Goal: Transaction & Acquisition: Purchase product/service

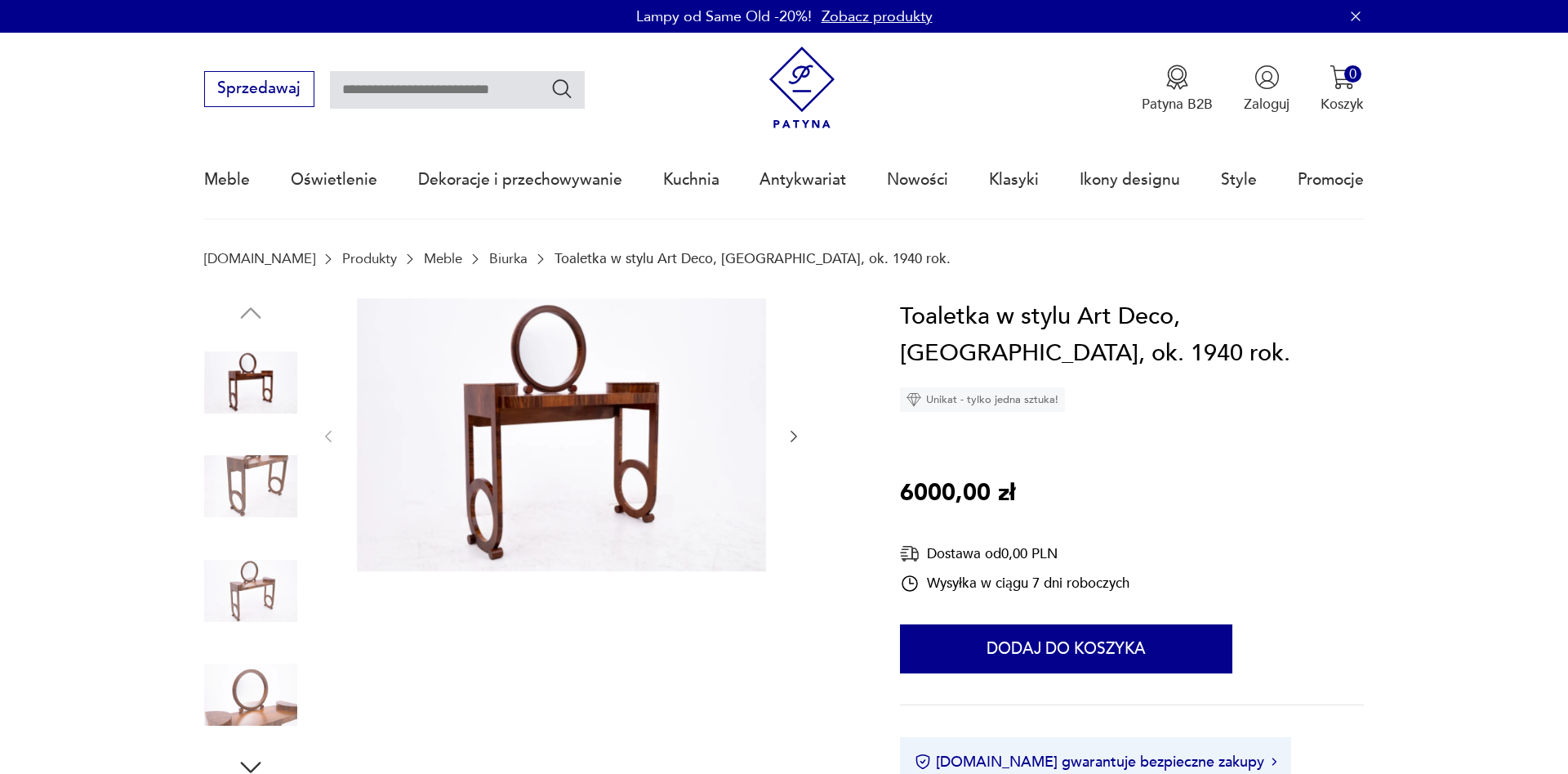
click at [274, 476] on img at bounding box center [251, 486] width 93 height 93
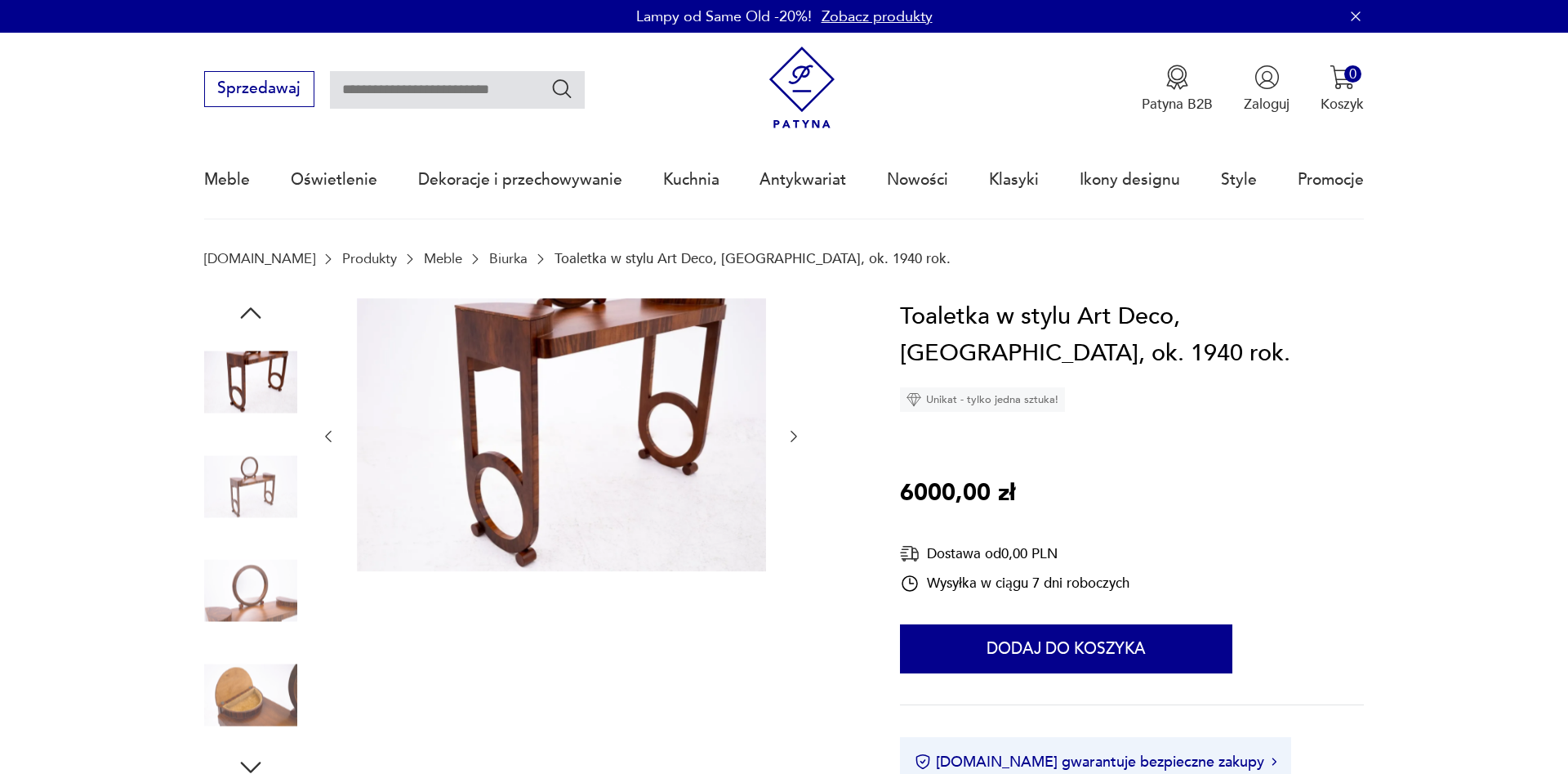
click at [260, 559] on img at bounding box center [251, 591] width 93 height 93
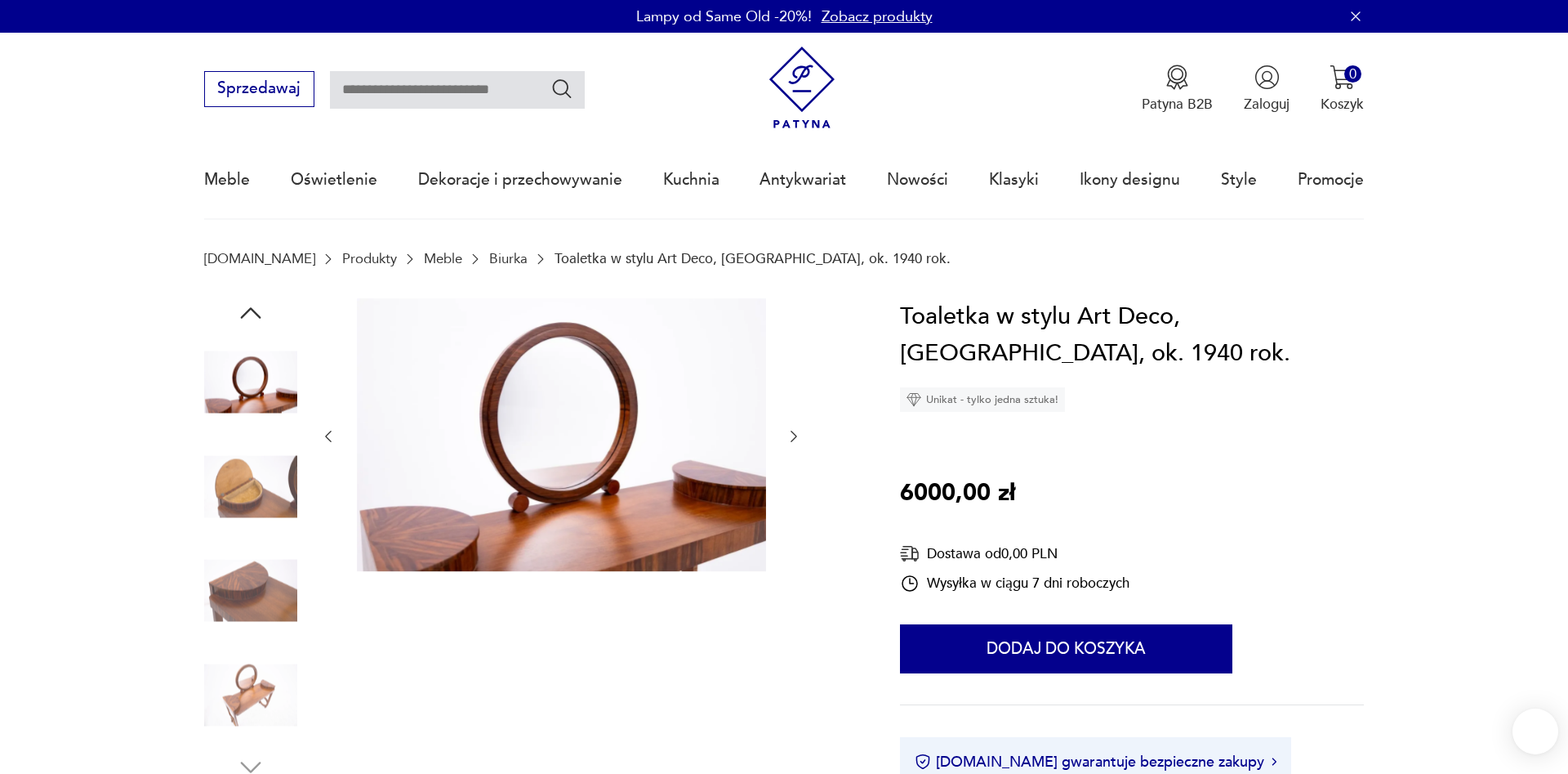
click at [254, 612] on img at bounding box center [251, 591] width 93 height 93
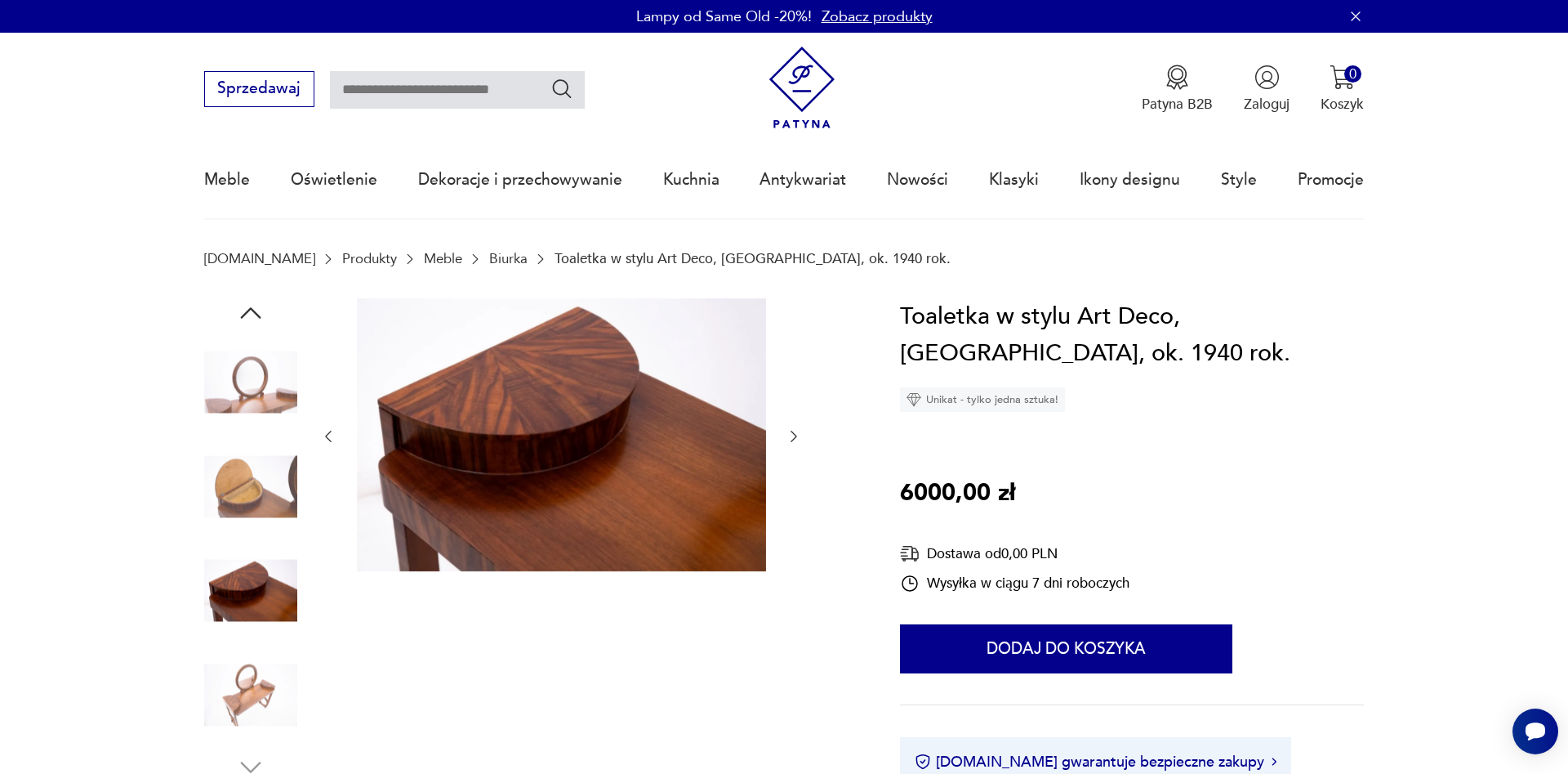
click at [250, 681] on img at bounding box center [251, 694] width 93 height 93
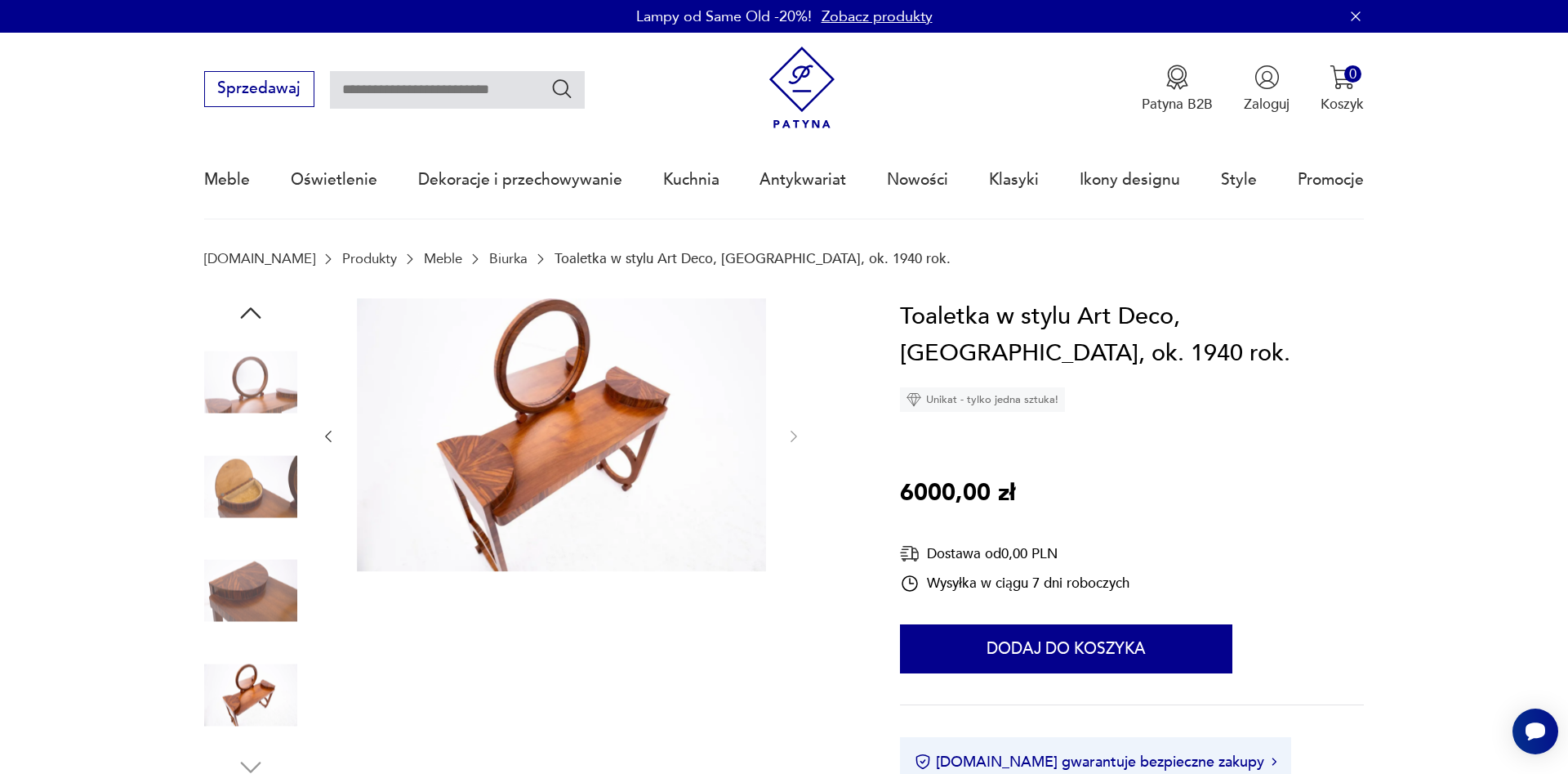
click at [228, 558] on img at bounding box center [251, 591] width 93 height 93
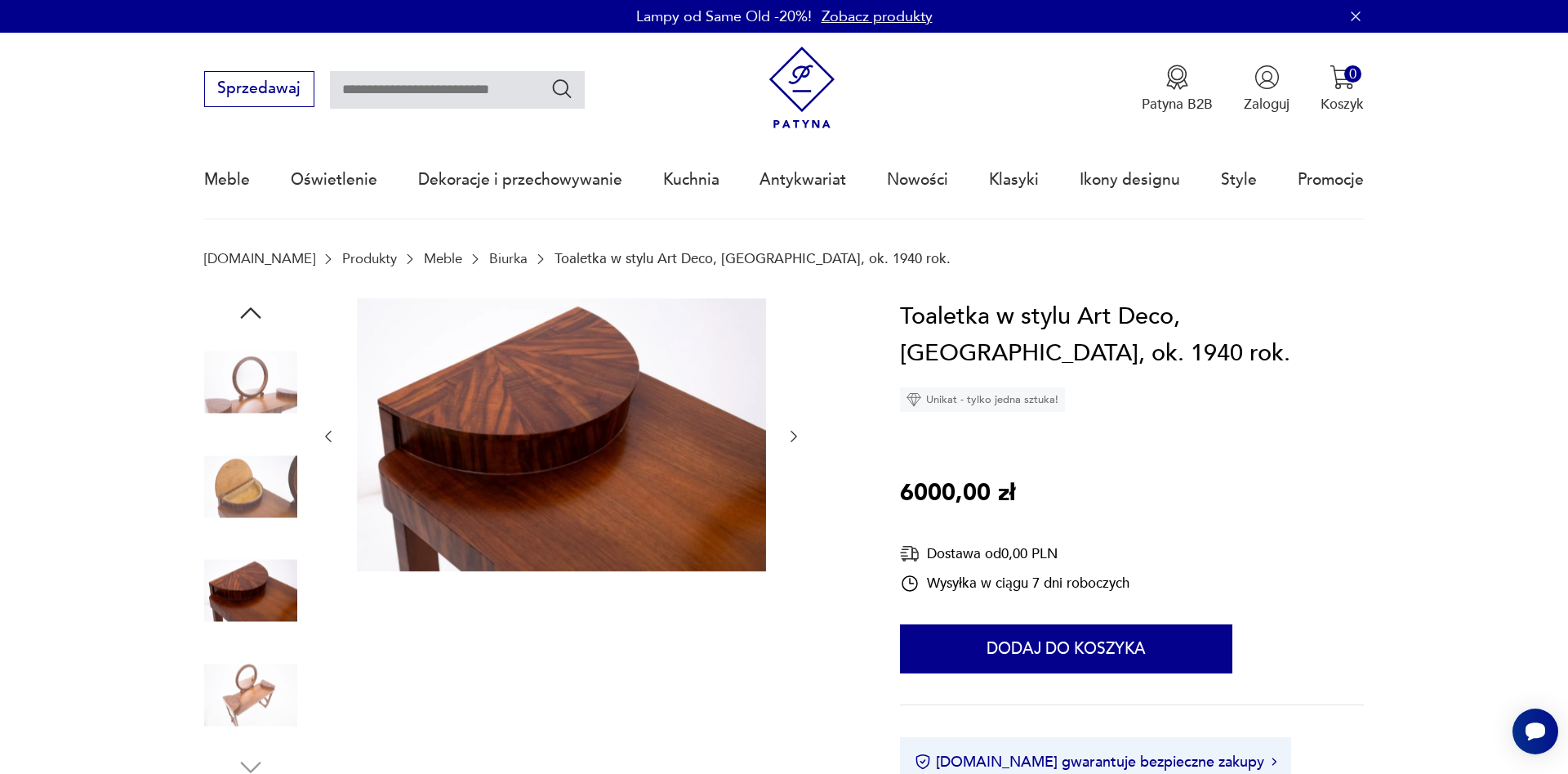
click at [249, 467] on img at bounding box center [251, 486] width 93 height 93
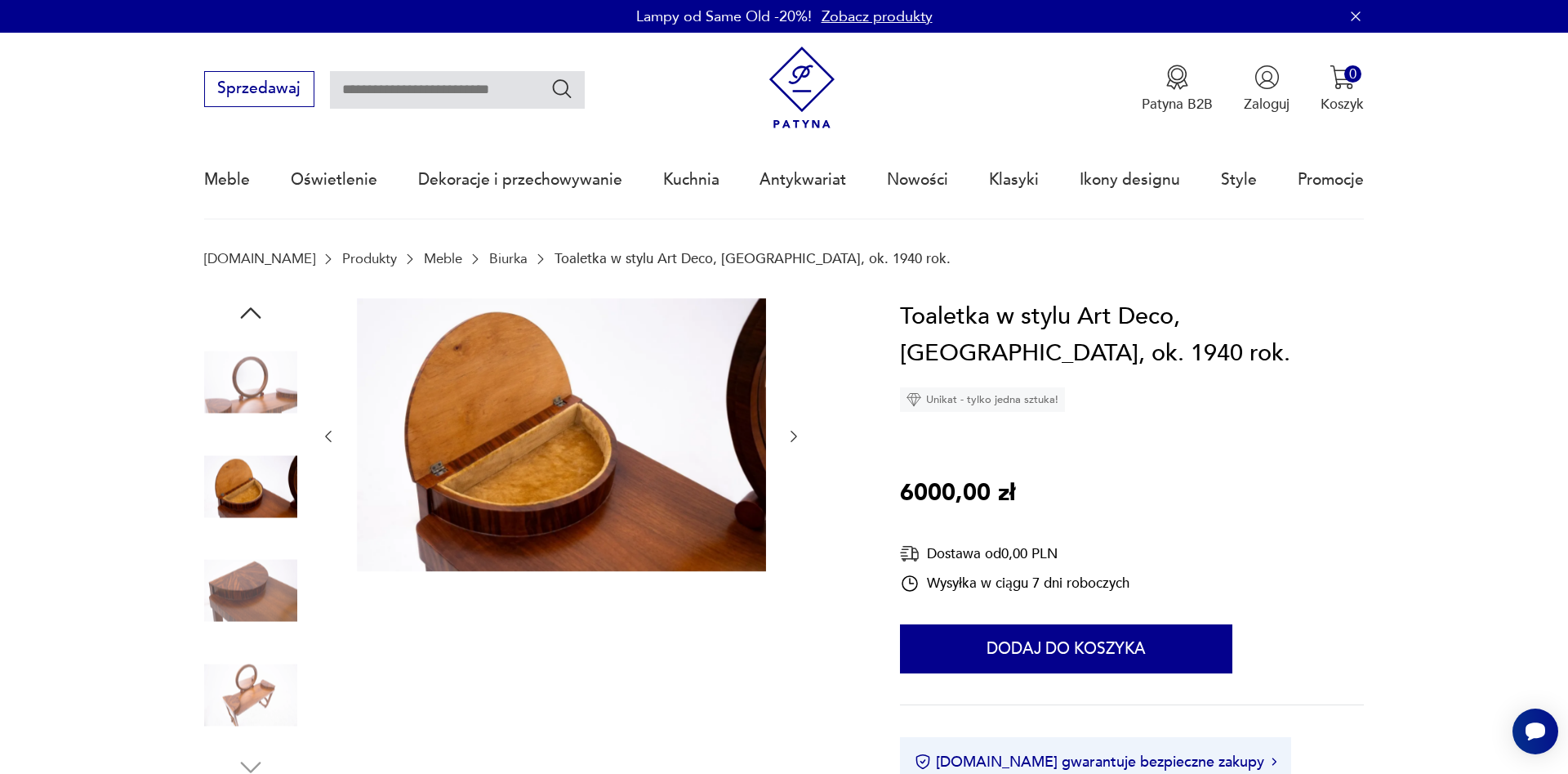
click at [255, 316] on icon "button" at bounding box center [250, 312] width 30 height 30
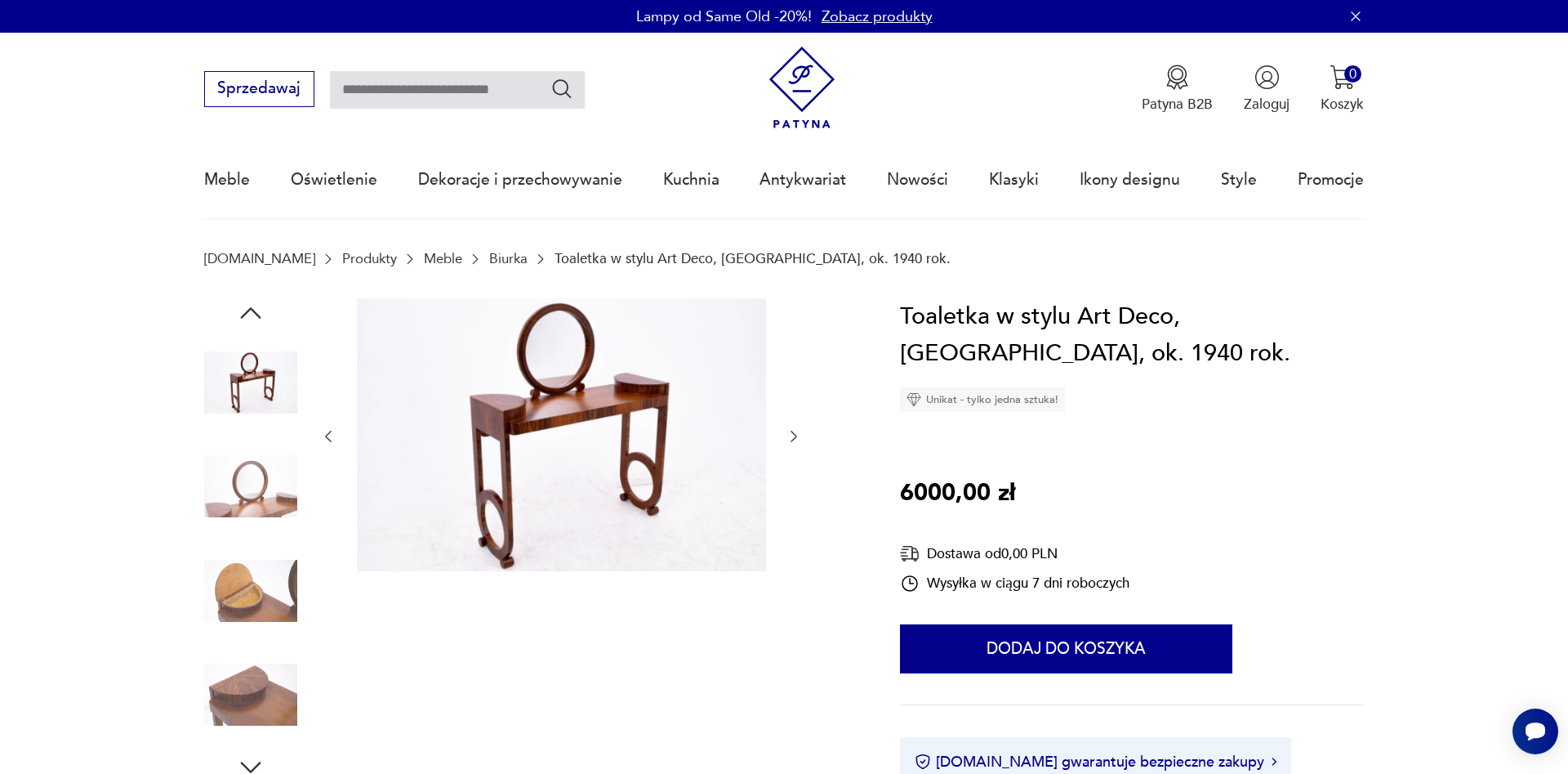
click at [284, 268] on section "[DOMAIN_NAME] Produkty Meble Biurka Toaletka w stylu Art Deco, [GEOGRAPHIC_DATA…" at bounding box center [784, 275] width 1568 height 48
